Goal: Task Accomplishment & Management: Use online tool/utility

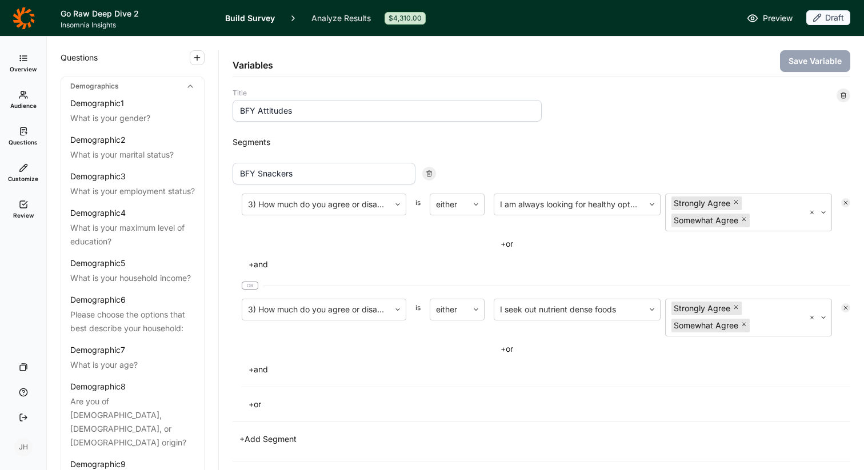
scroll to position [2396, 0]
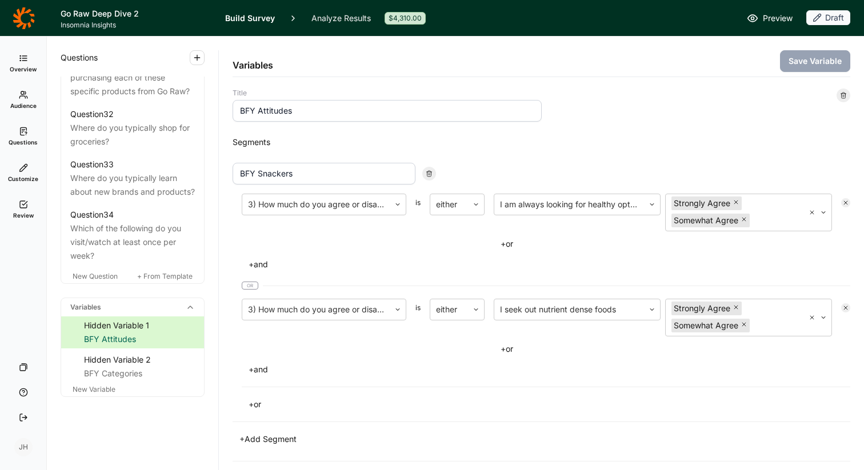
click at [21, 62] on icon at bounding box center [23, 58] width 9 height 9
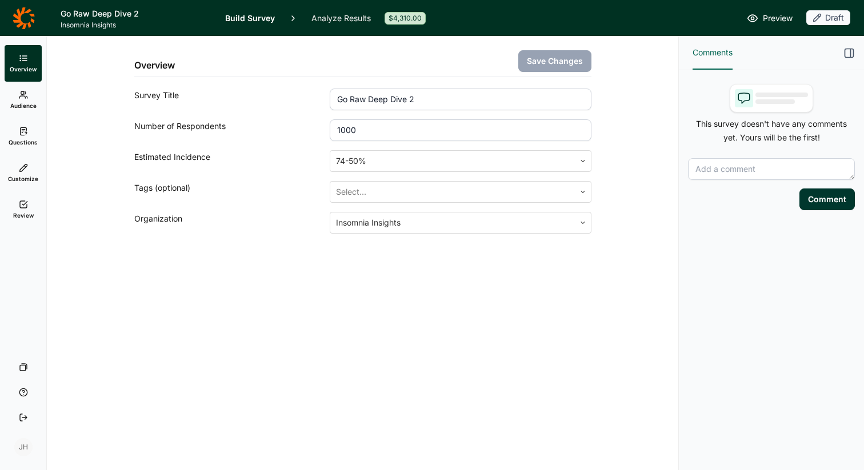
click at [26, 101] on link "Audience" at bounding box center [23, 100] width 37 height 37
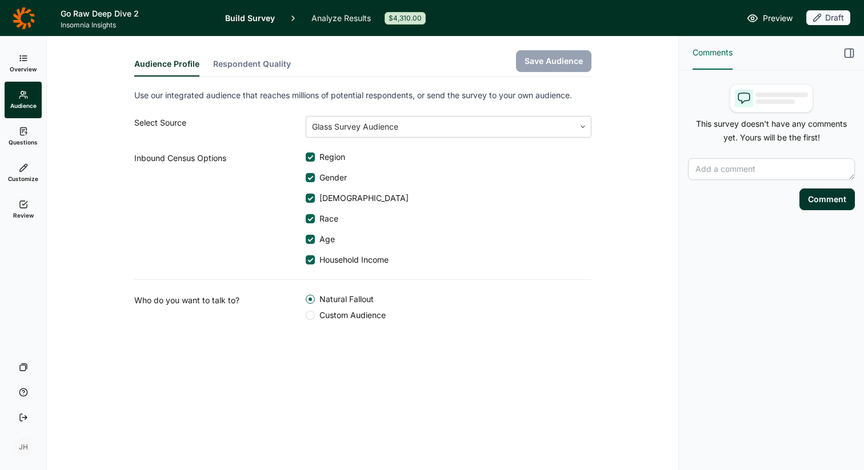
click at [27, 139] on span "Questions" at bounding box center [23, 142] width 29 height 8
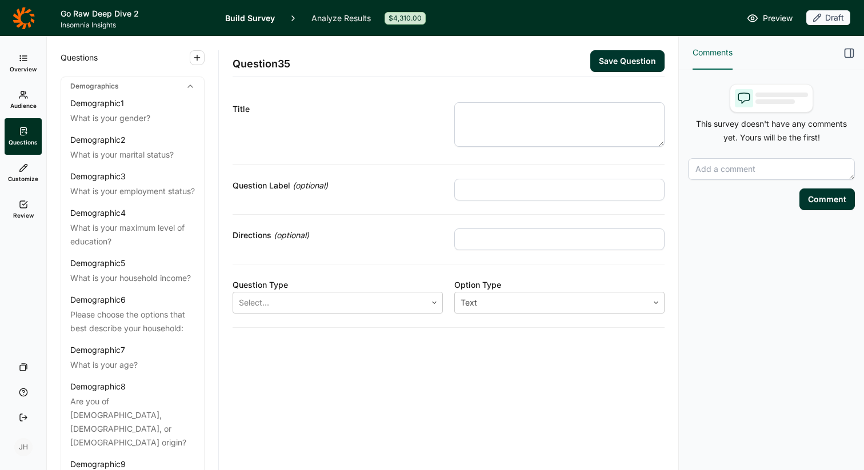
click at [26, 174] on link "Customize" at bounding box center [23, 173] width 37 height 37
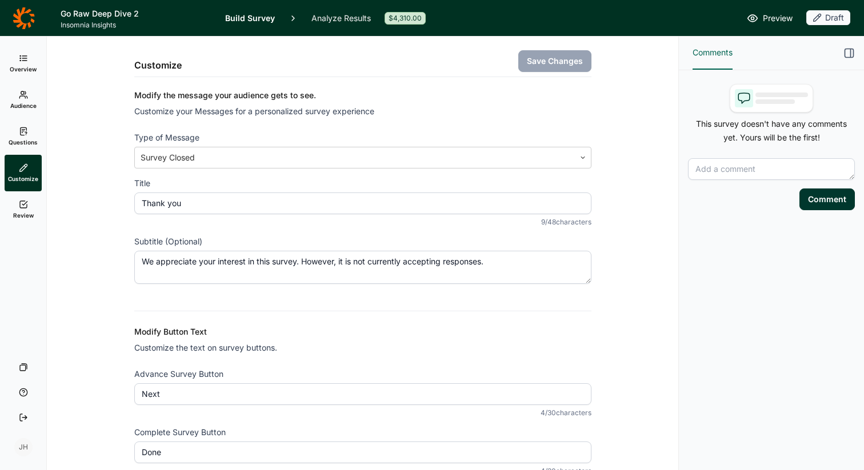
click at [23, 209] on icon at bounding box center [23, 204] width 9 height 9
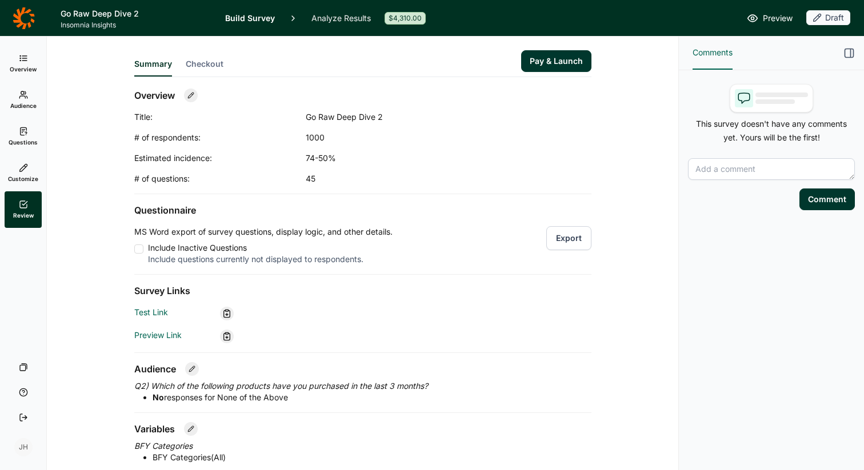
click at [852, 52] on icon "button" at bounding box center [849, 52] width 11 height 11
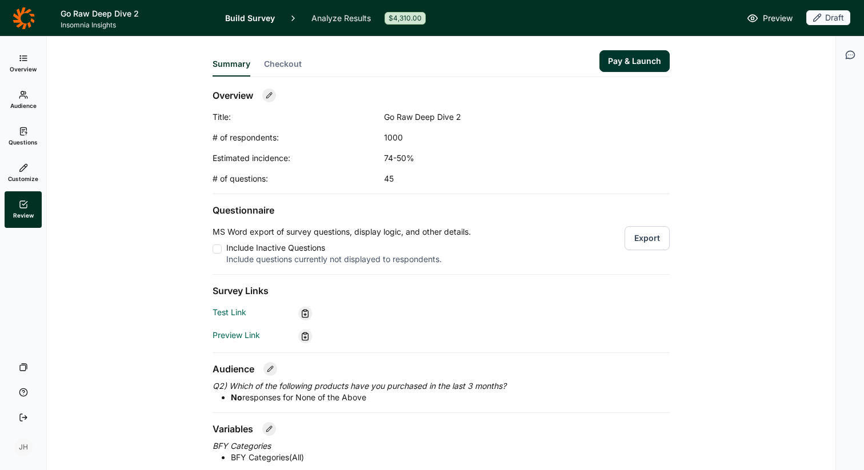
click at [341, 20] on link "Analyze Results" at bounding box center [340, 18] width 59 height 36
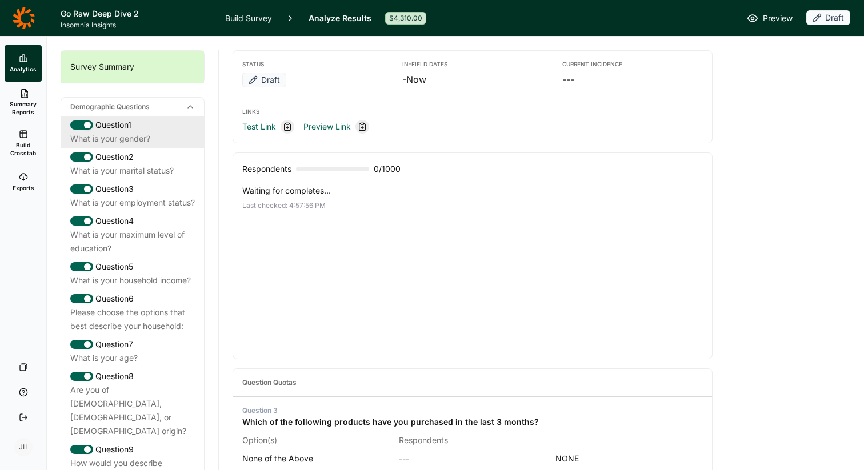
click at [121, 122] on div "Question 1" at bounding box center [132, 125] width 125 height 14
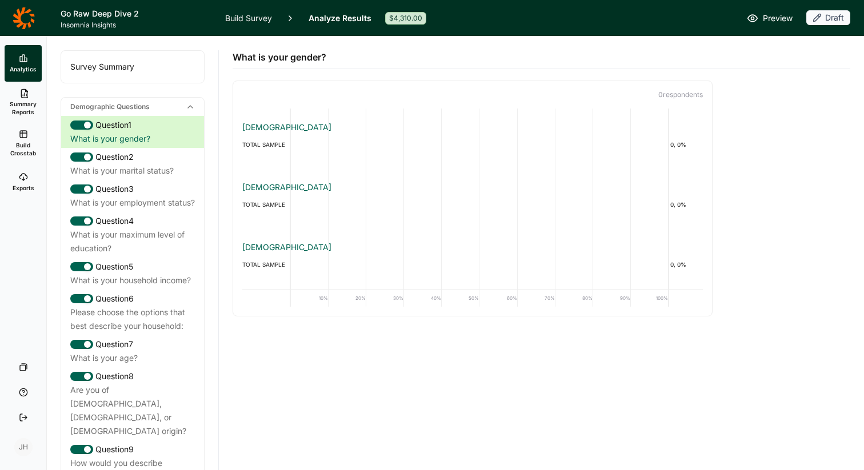
click at [340, 15] on link "Analyze Results" at bounding box center [340, 18] width 63 height 36
click at [263, 17] on link "Build Survey" at bounding box center [248, 18] width 47 height 36
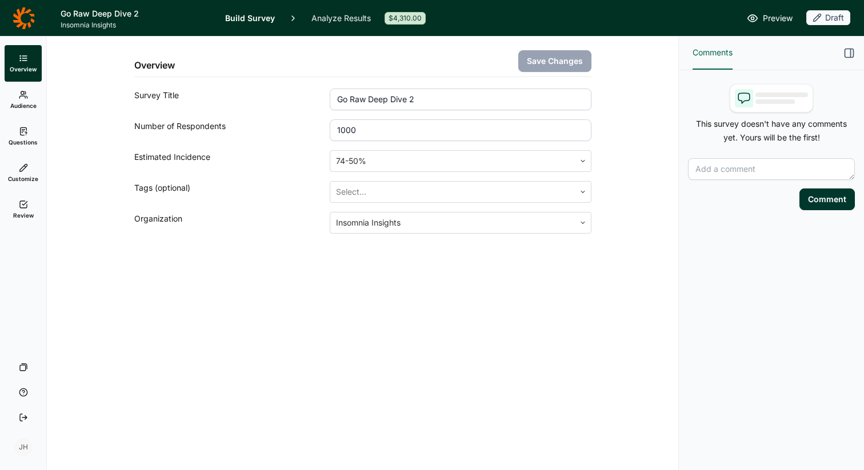
click at [24, 105] on span "Audience" at bounding box center [23, 106] width 26 height 8
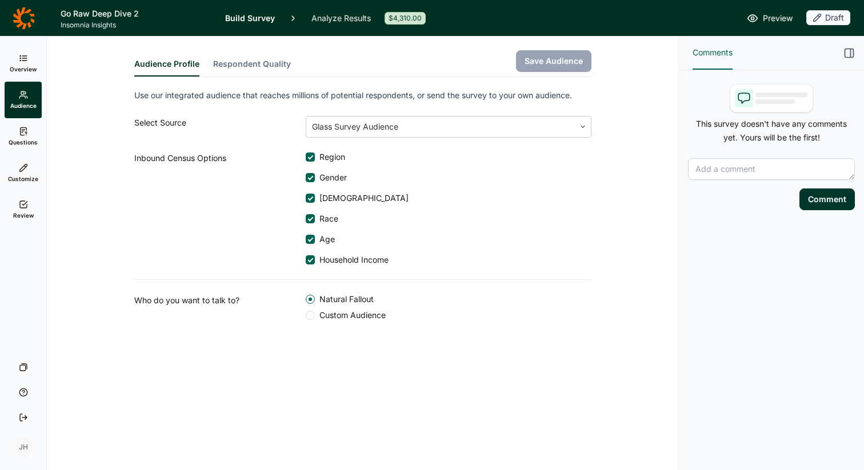
click at [25, 138] on span "Questions" at bounding box center [23, 142] width 29 height 8
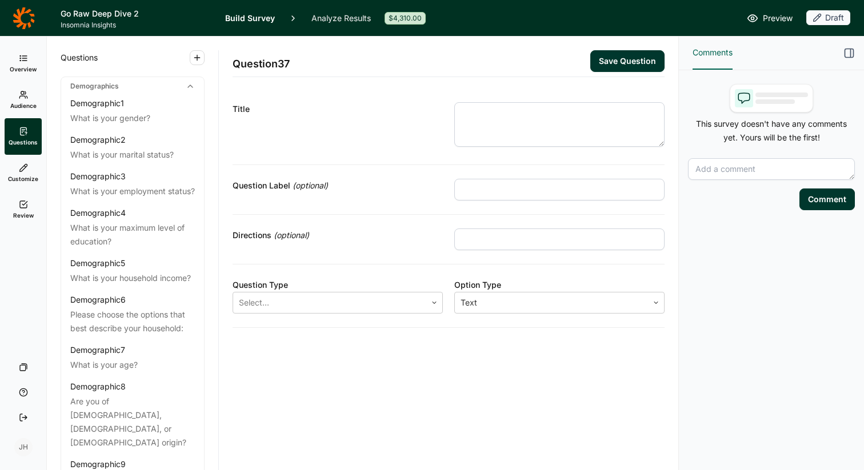
click at [25, 163] on link "Customize" at bounding box center [23, 173] width 37 height 37
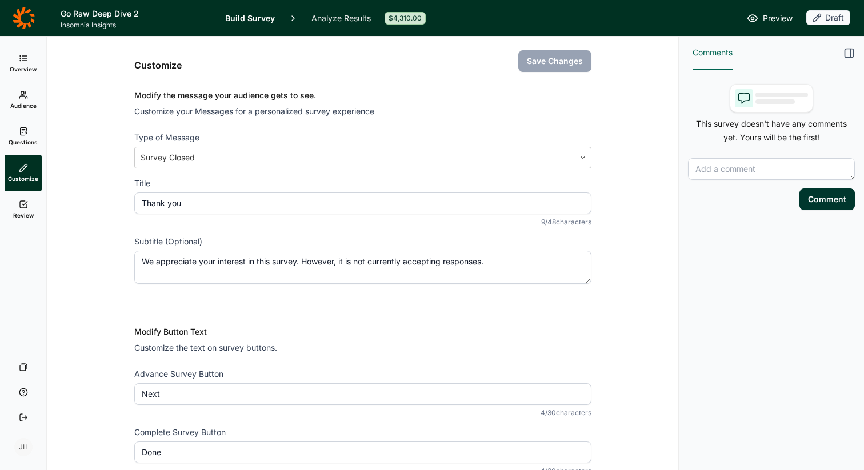
click at [27, 209] on link "Review" at bounding box center [23, 209] width 37 height 37
